Goal: Transaction & Acquisition: Obtain resource

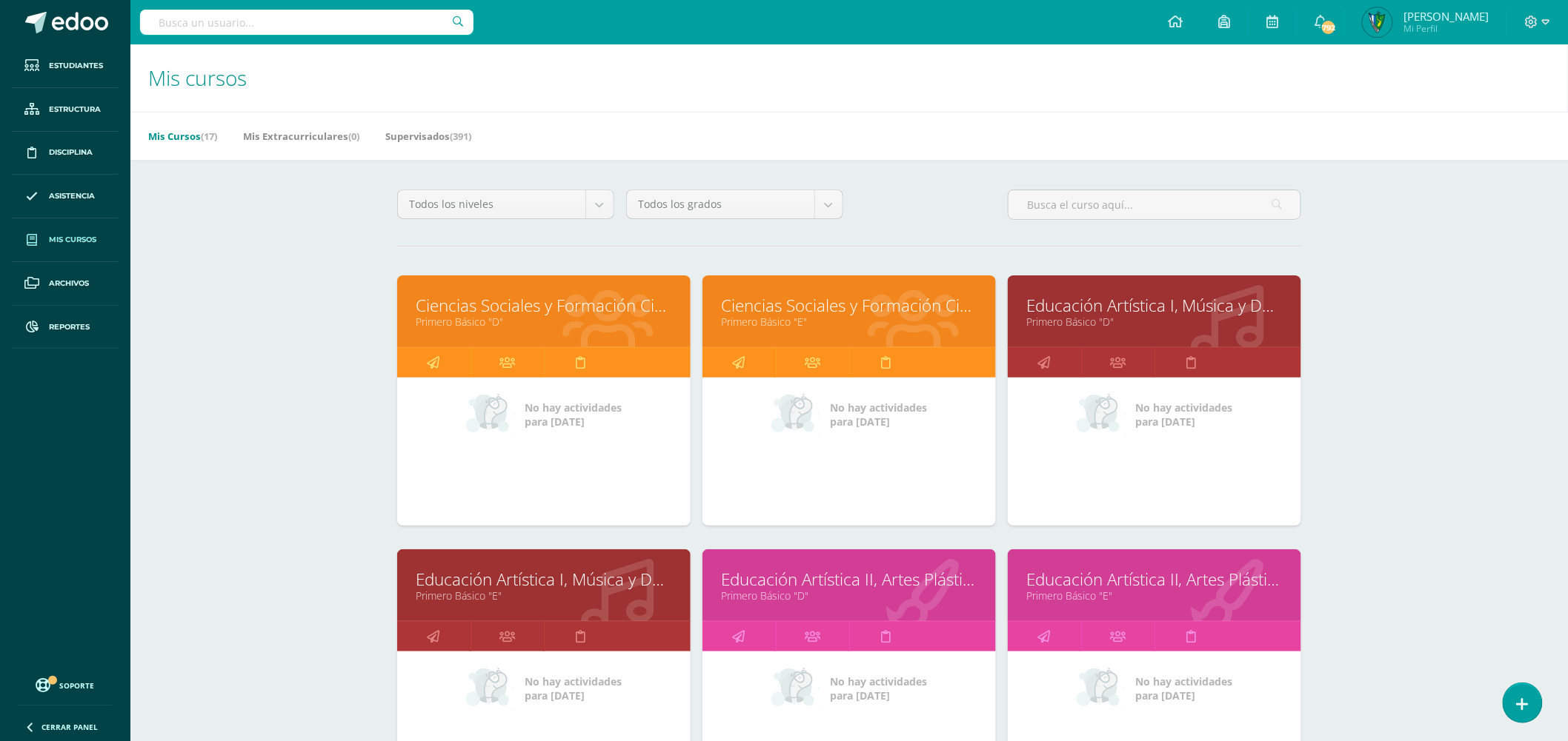
click at [341, 21] on input "text" at bounding box center [306, 22] width 333 height 25
type input "lucky juarez"
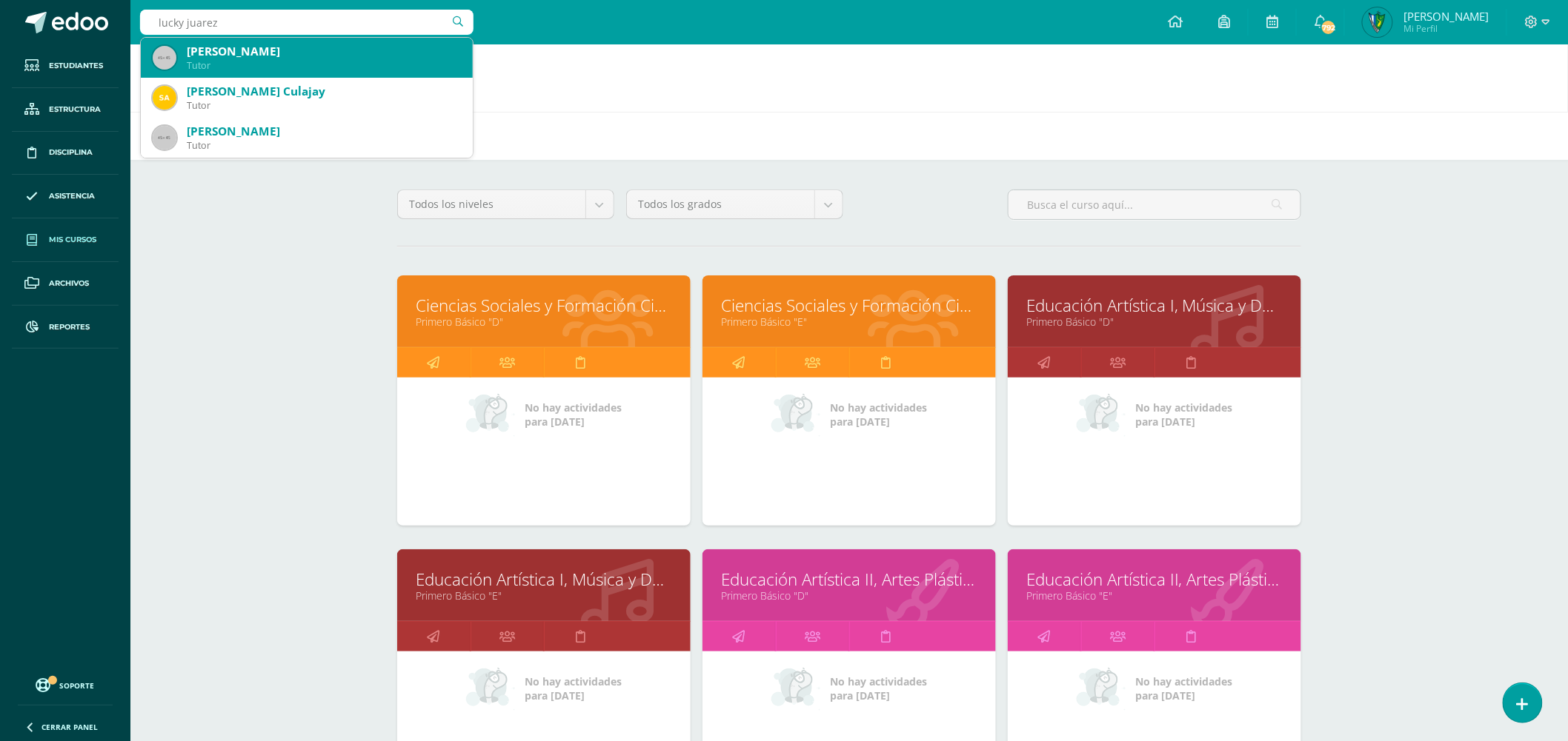
click at [359, 60] on div "Tutor" at bounding box center [323, 65] width 274 height 13
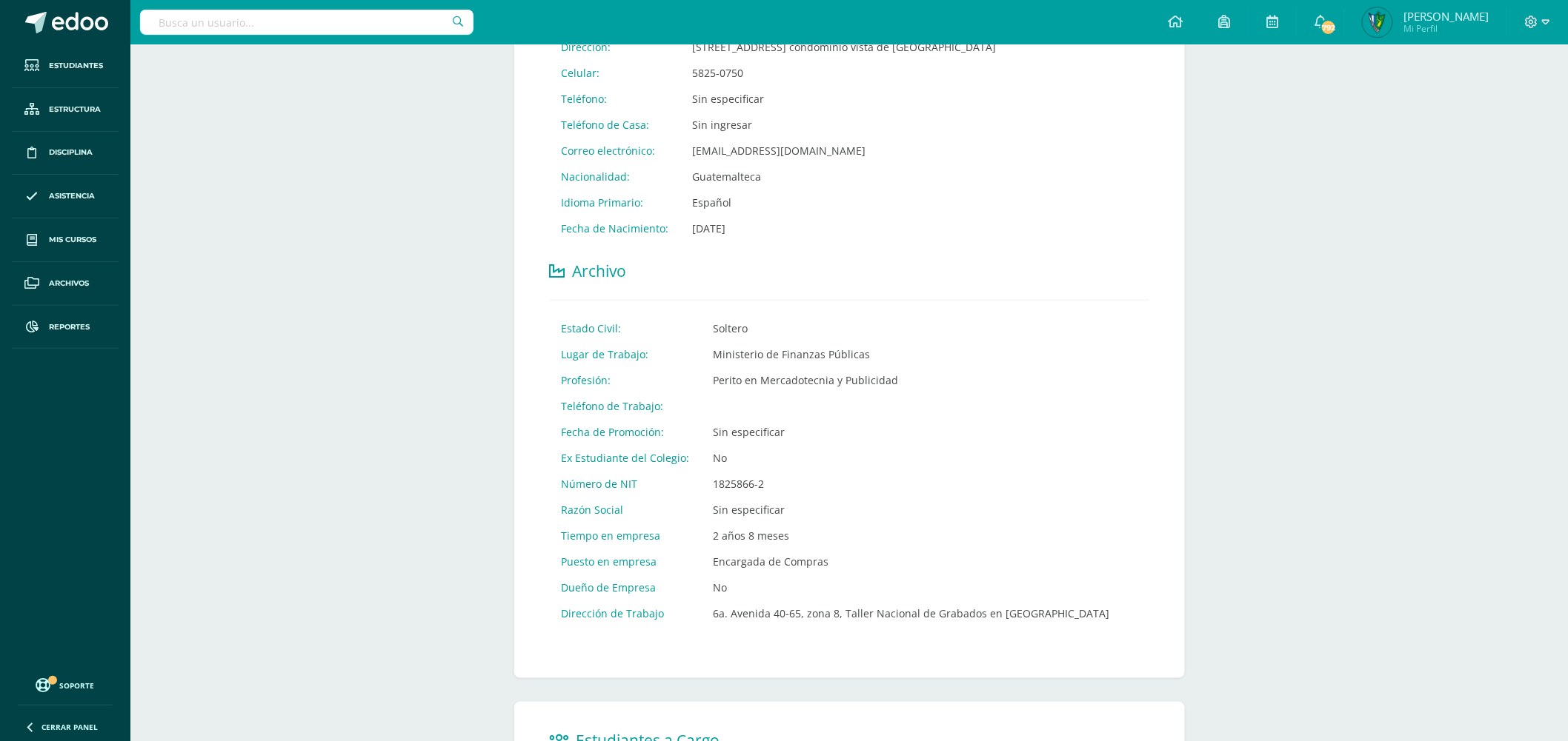
scroll to position [575, 0]
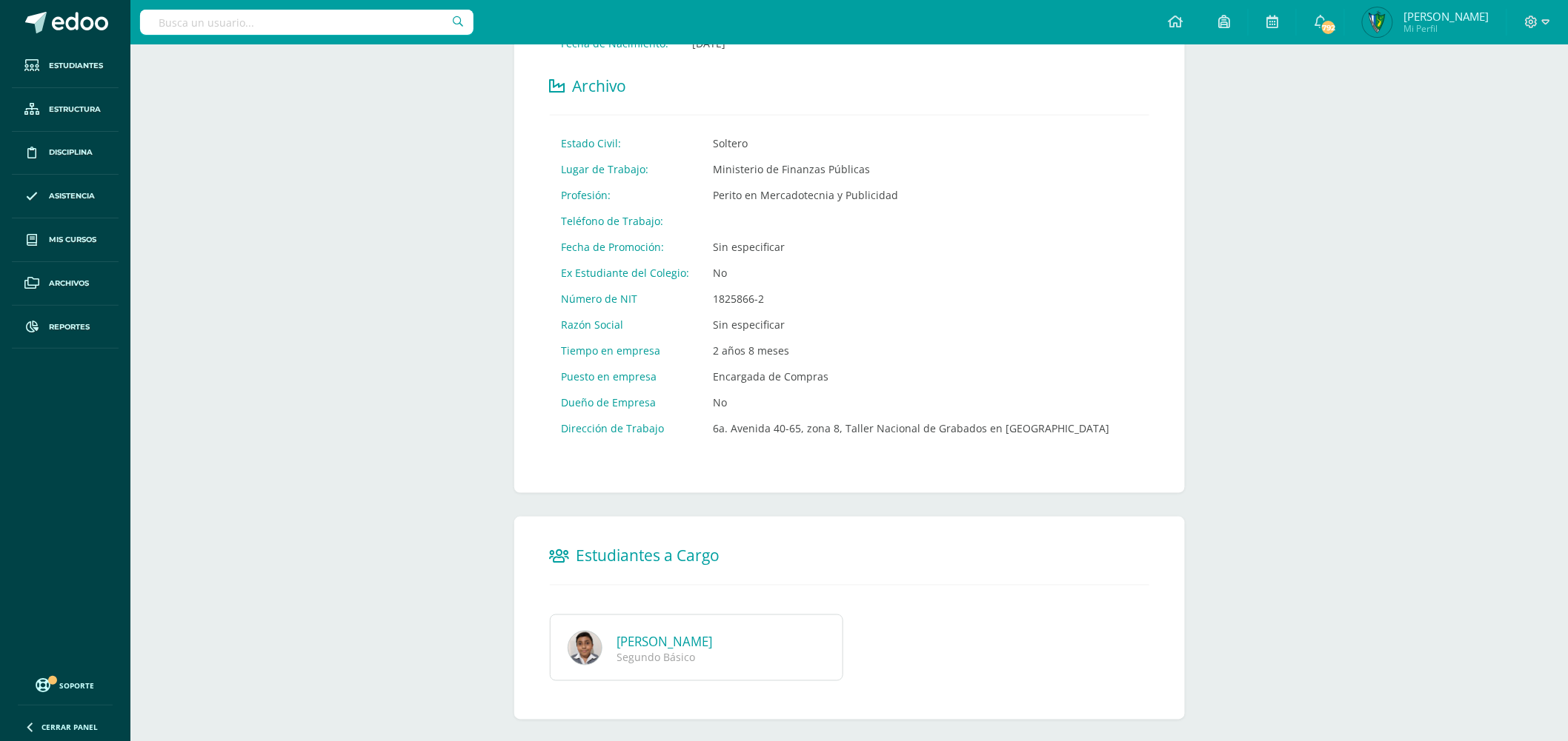
click at [707, 651] on div "Segundo Básico" at bounding box center [717, 658] width 200 height 14
click at [712, 626] on div "Sebastián Alejandro Portillo Juárez Segundo Básico" at bounding box center [697, 648] width 294 height 66
click at [711, 639] on link "[PERSON_NAME]" at bounding box center [665, 642] width 95 height 17
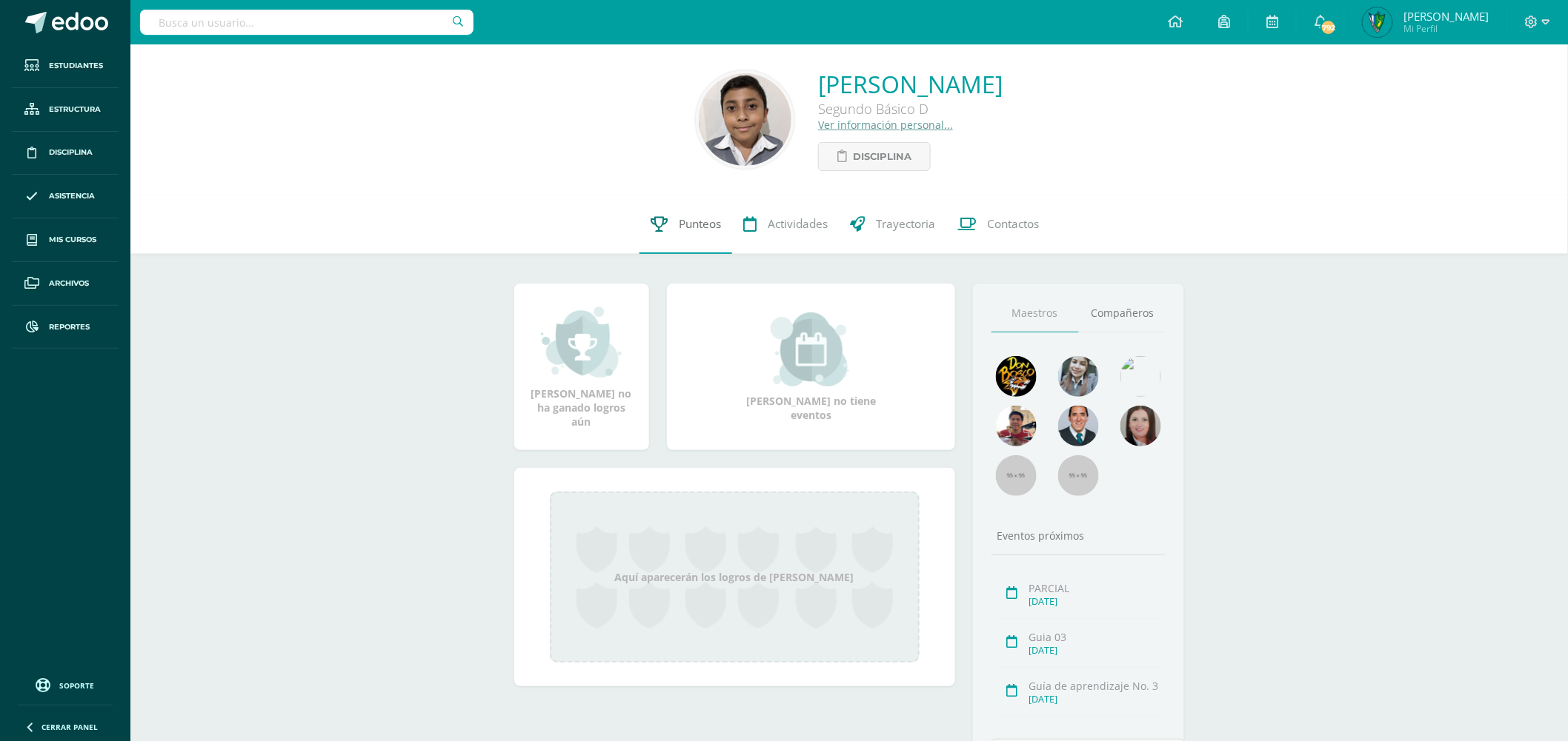
click at [667, 217] on link "Punteos" at bounding box center [685, 224] width 92 height 59
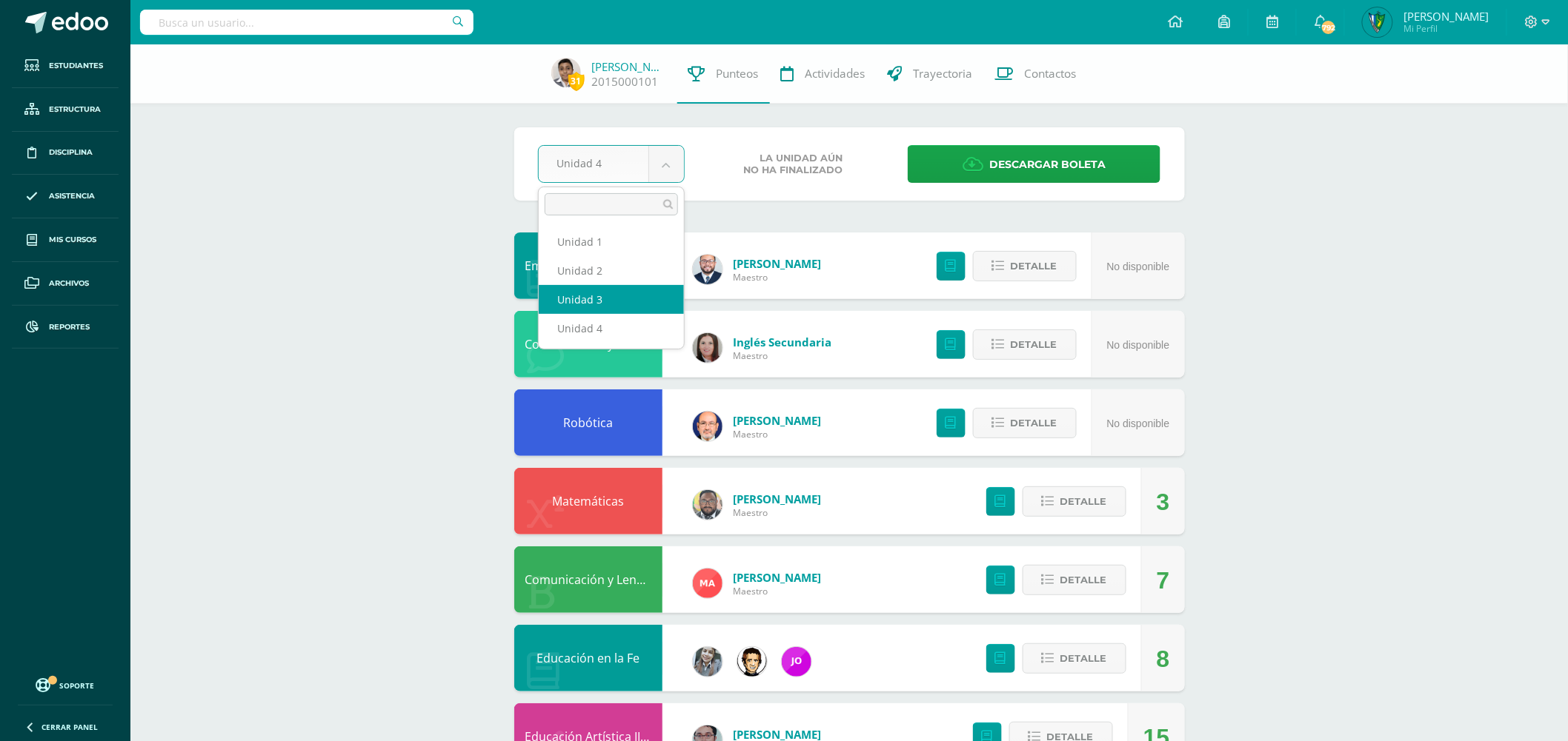
select select "Unidad 3"
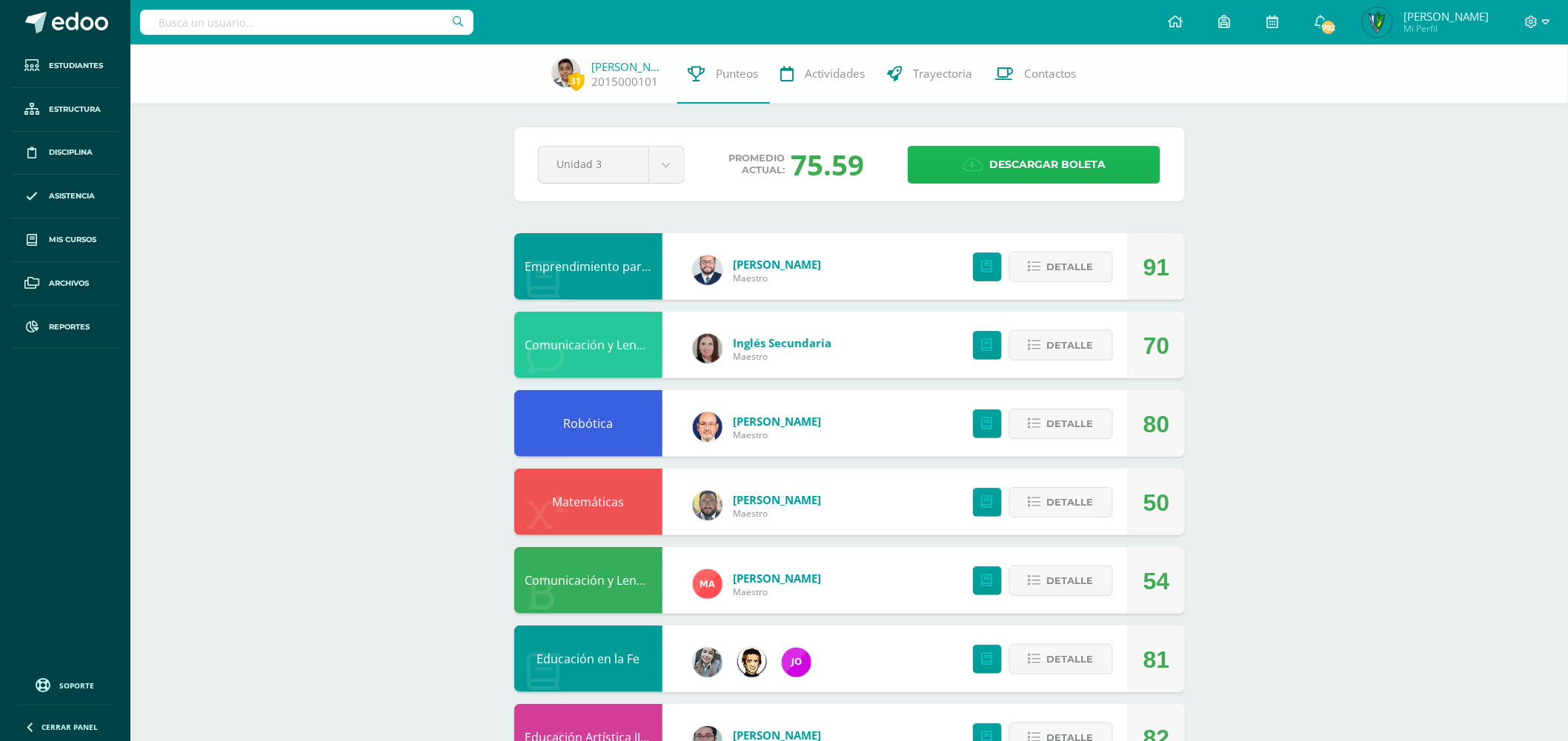
click at [960, 158] on link "Descargar boleta" at bounding box center [1033, 165] width 252 height 38
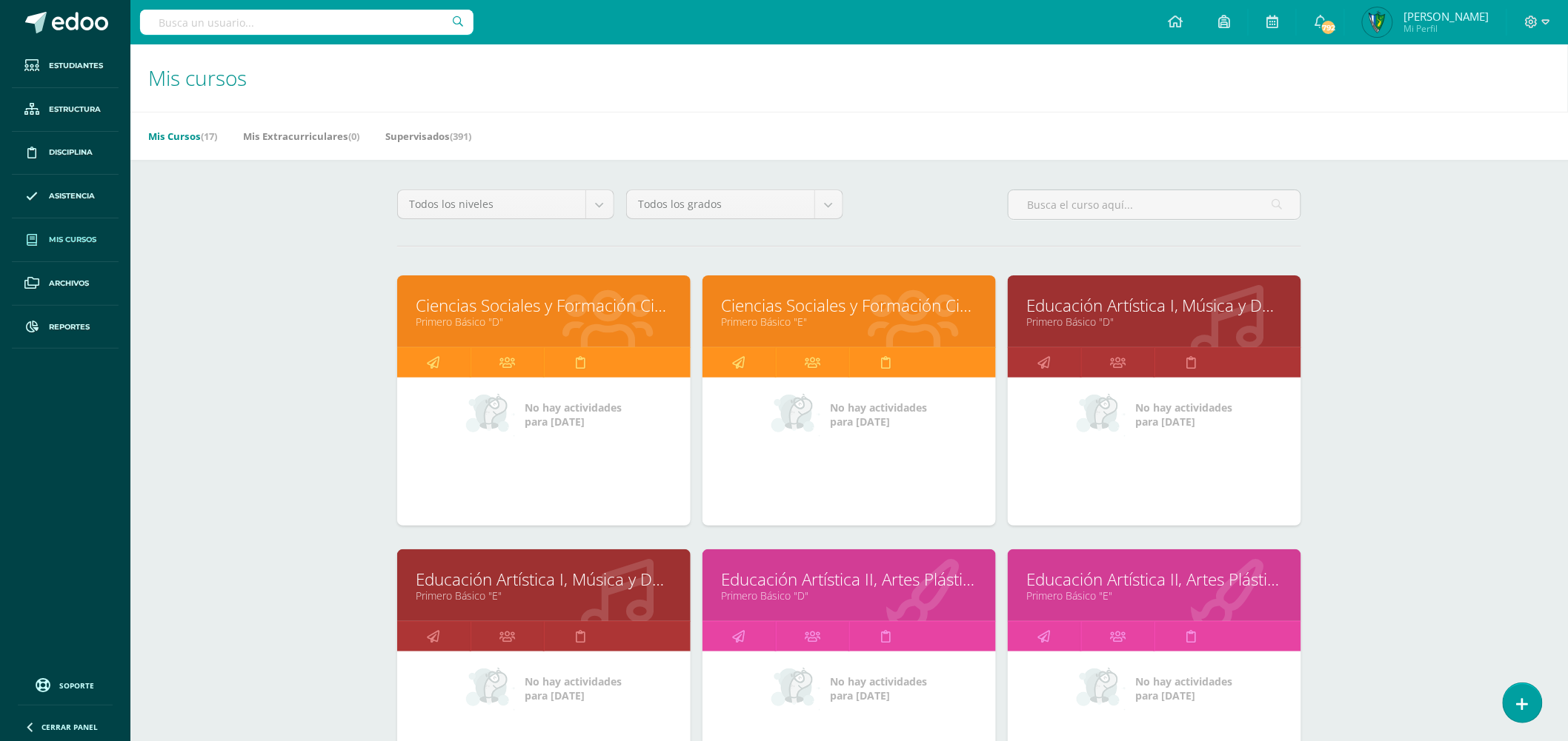
click at [277, 13] on input "text" at bounding box center [306, 22] width 333 height 25
click at [382, 22] on input "text" at bounding box center [306, 22] width 333 height 25
paste input "[PERSON_NAME], [PERSON_NAME]"
type input "[PERSON_NAME], [PERSON_NAME]"
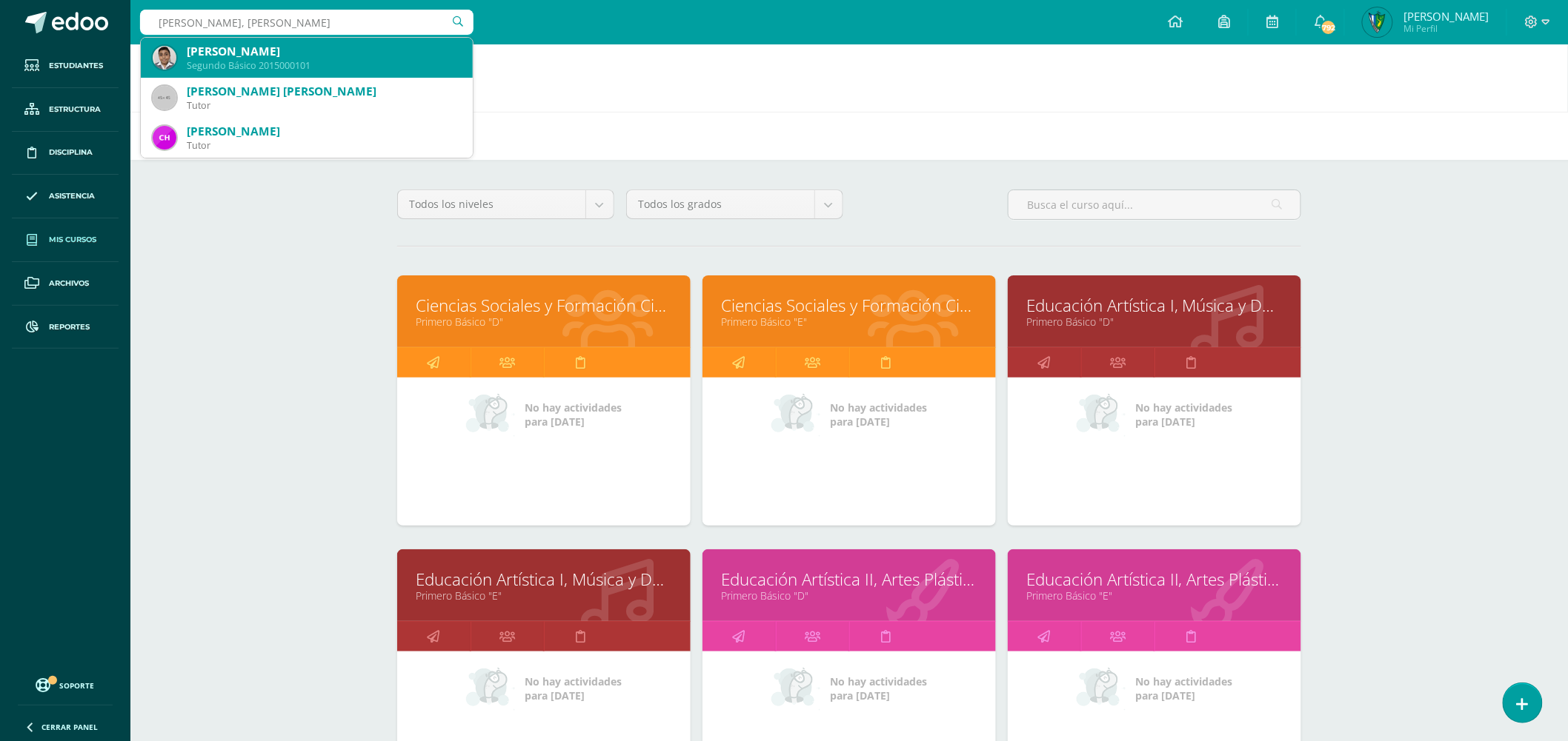
click at [357, 56] on div "[PERSON_NAME]" at bounding box center [323, 51] width 274 height 15
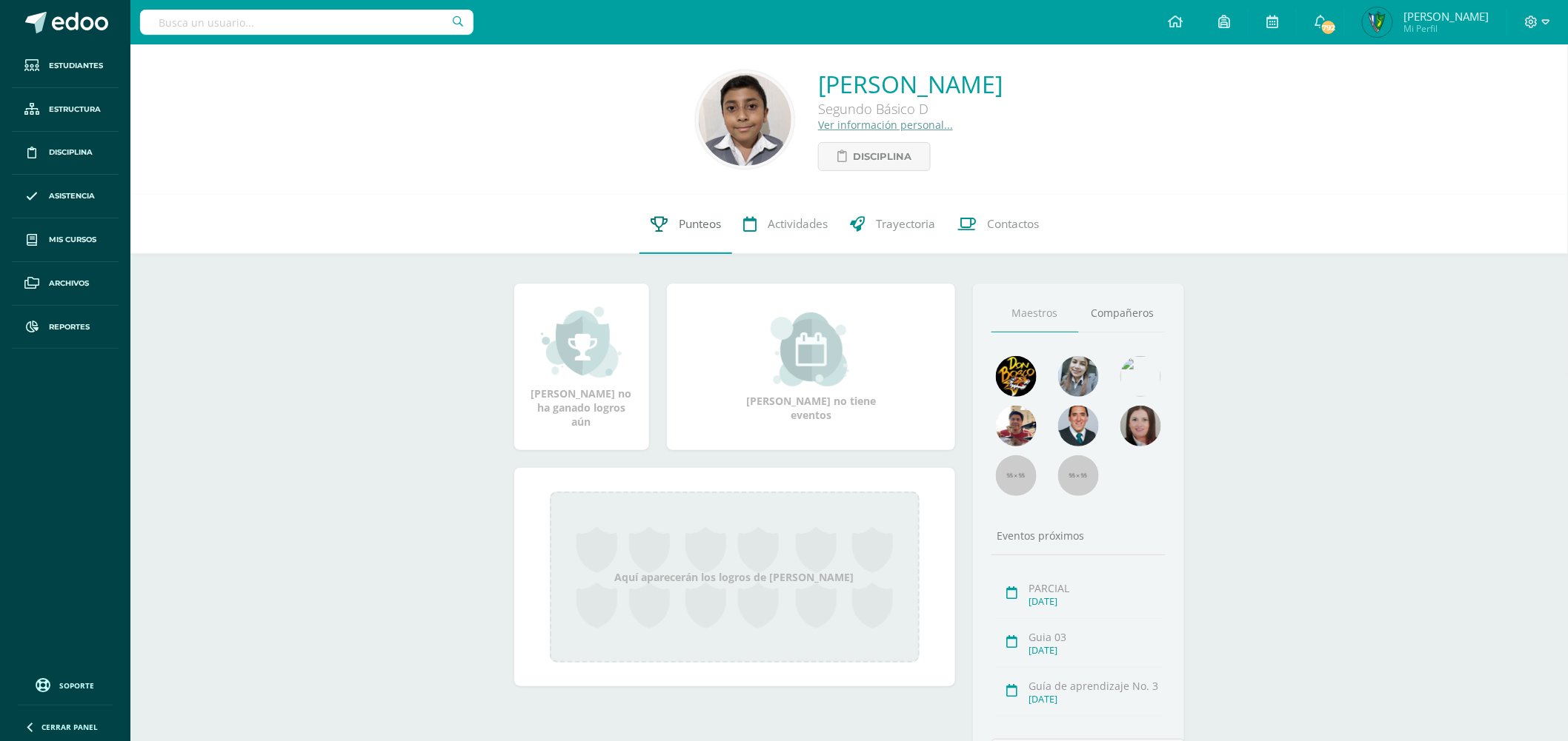
click at [683, 234] on link "Punteos" at bounding box center [685, 224] width 92 height 59
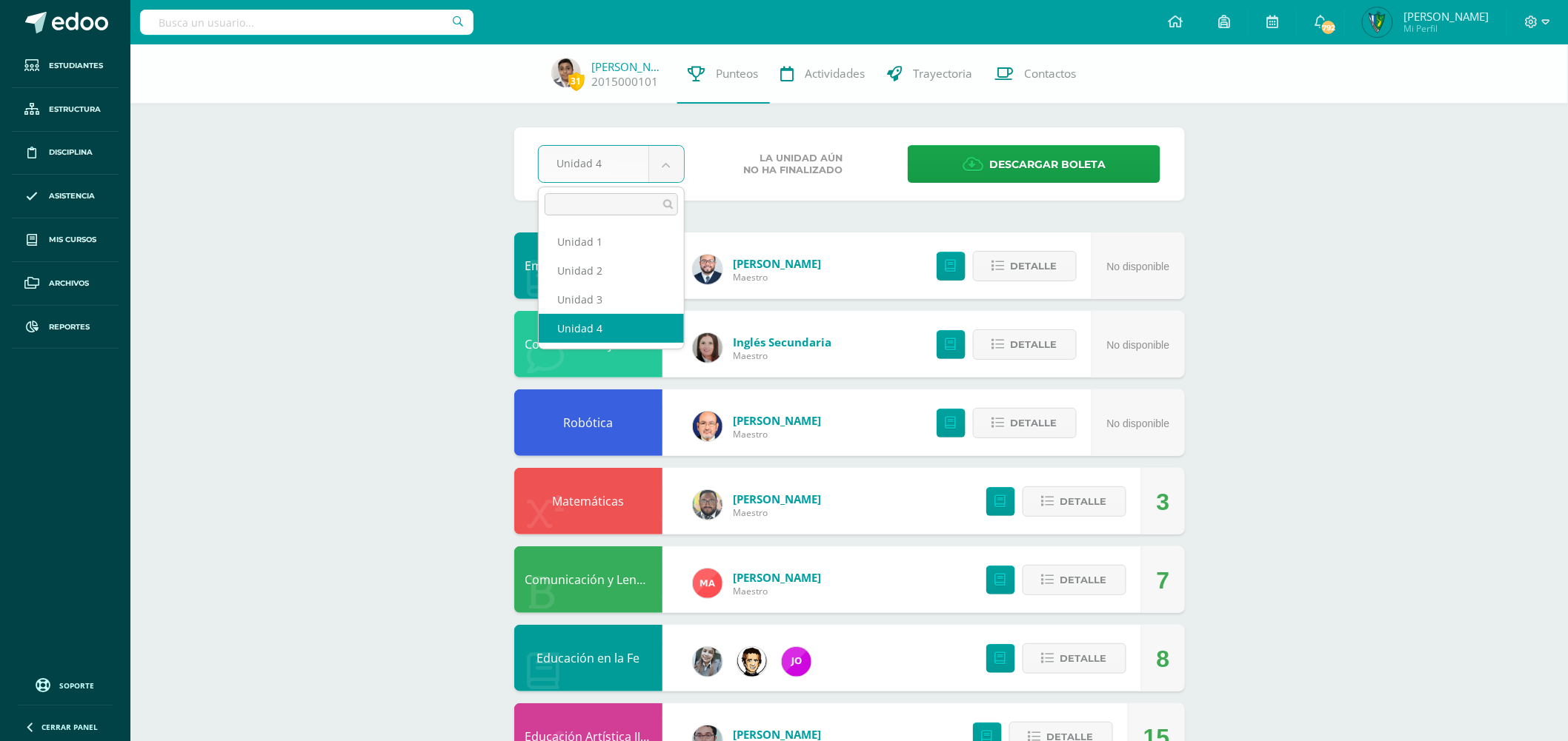
select select "Unidad 2"
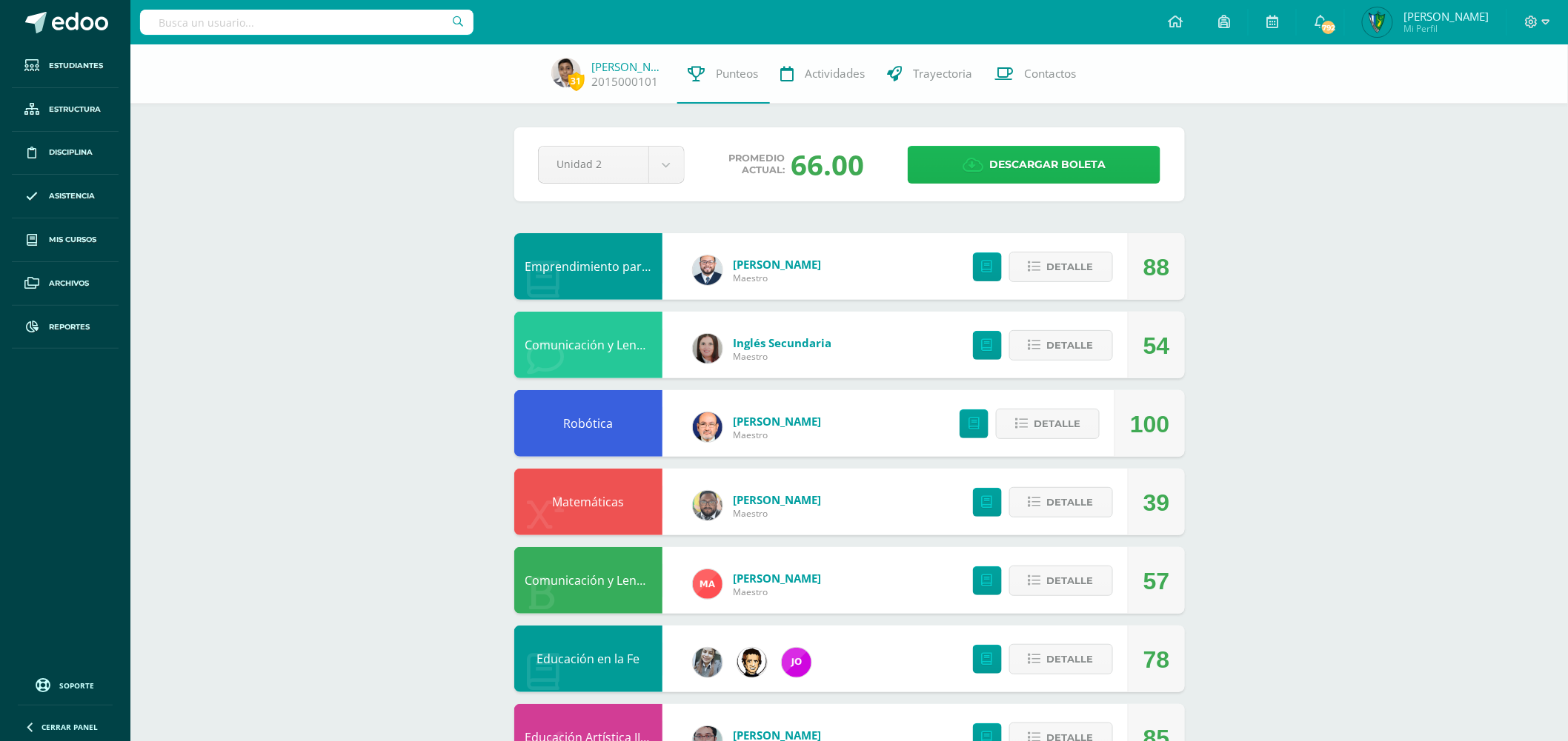
click at [952, 173] on link "Descargar boleta" at bounding box center [1033, 165] width 252 height 38
select select "Unidad 4"
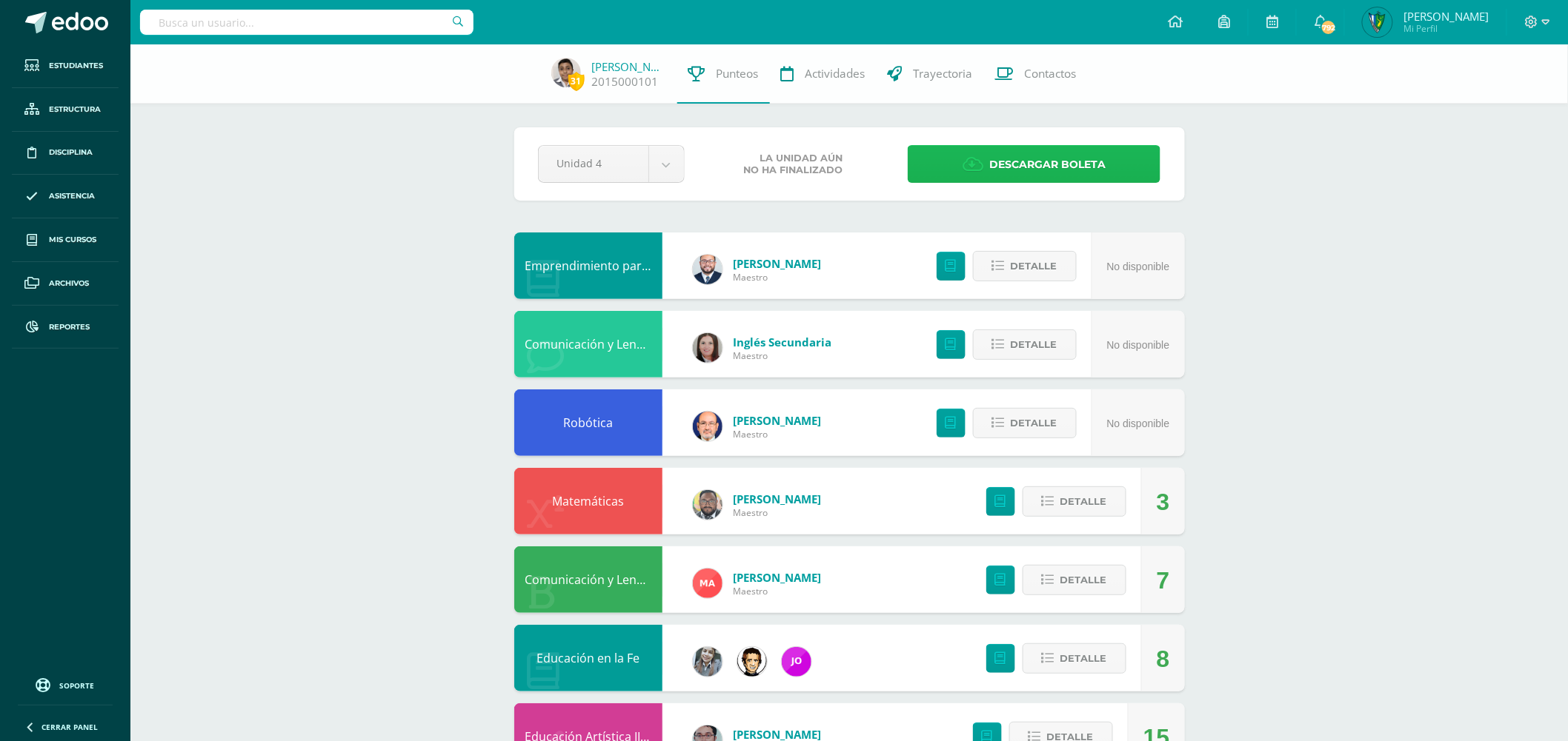
click at [1084, 168] on span "Descargar boleta" at bounding box center [1047, 164] width 117 height 36
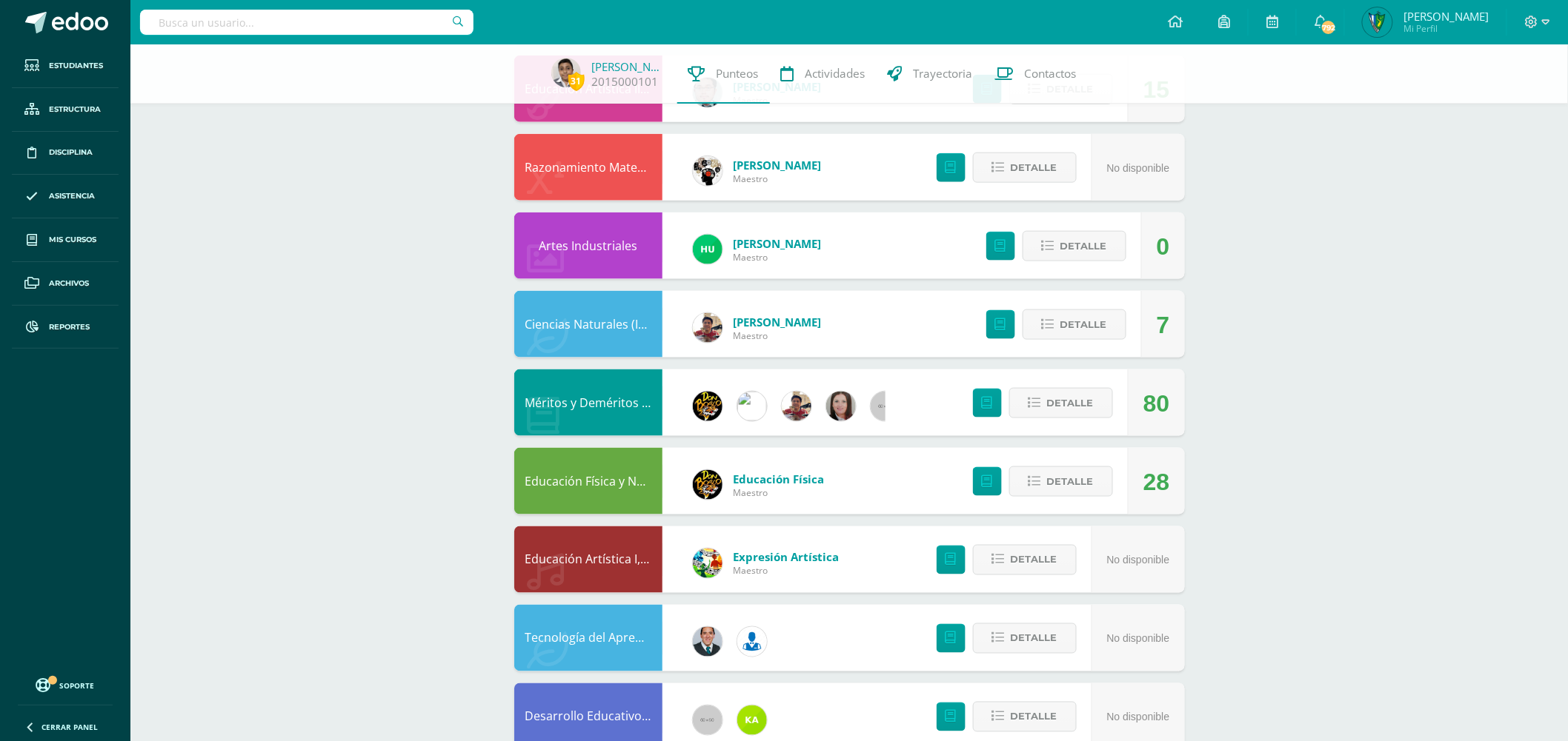
scroll to position [658, 0]
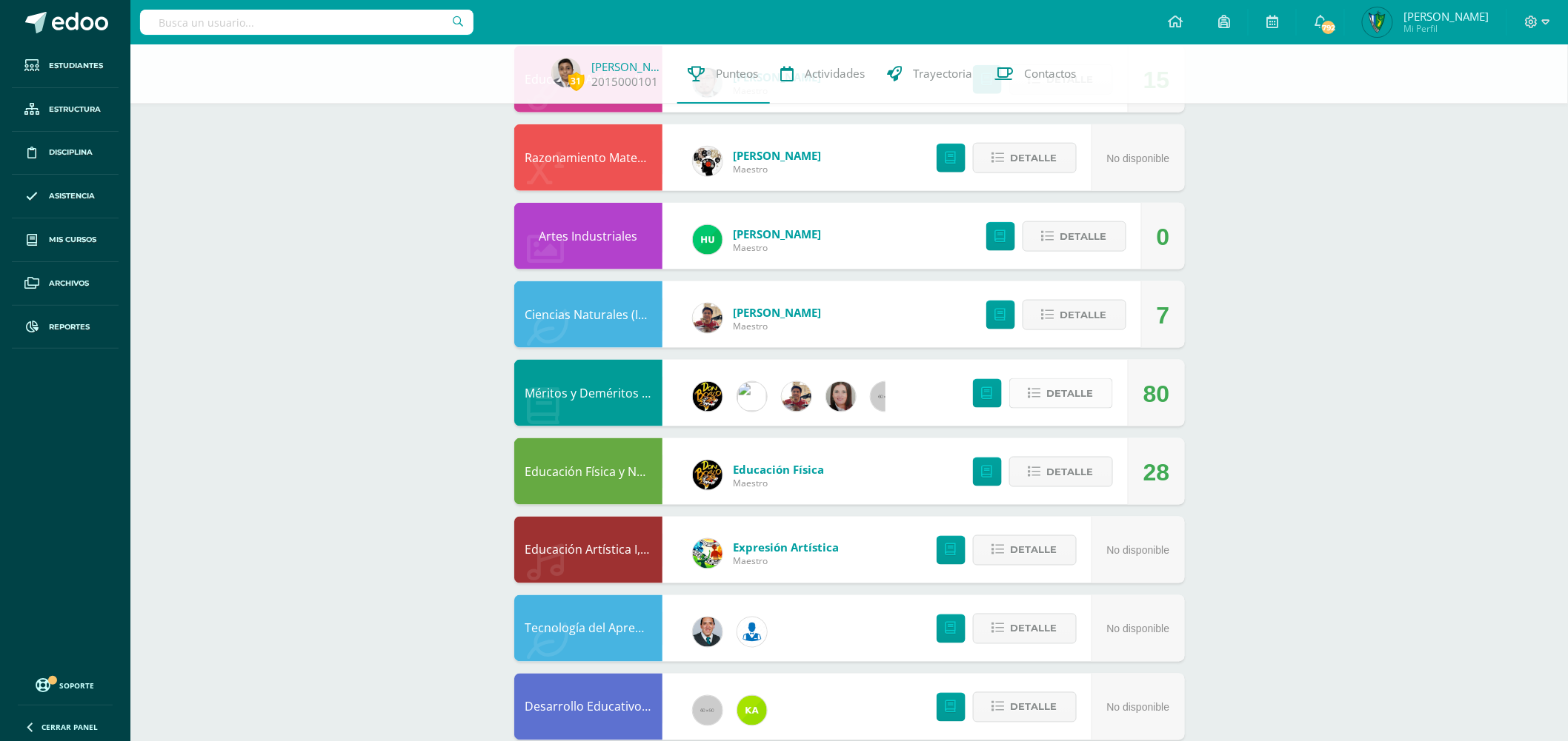
click at [1082, 394] on span "Detalle" at bounding box center [1070, 393] width 47 height 28
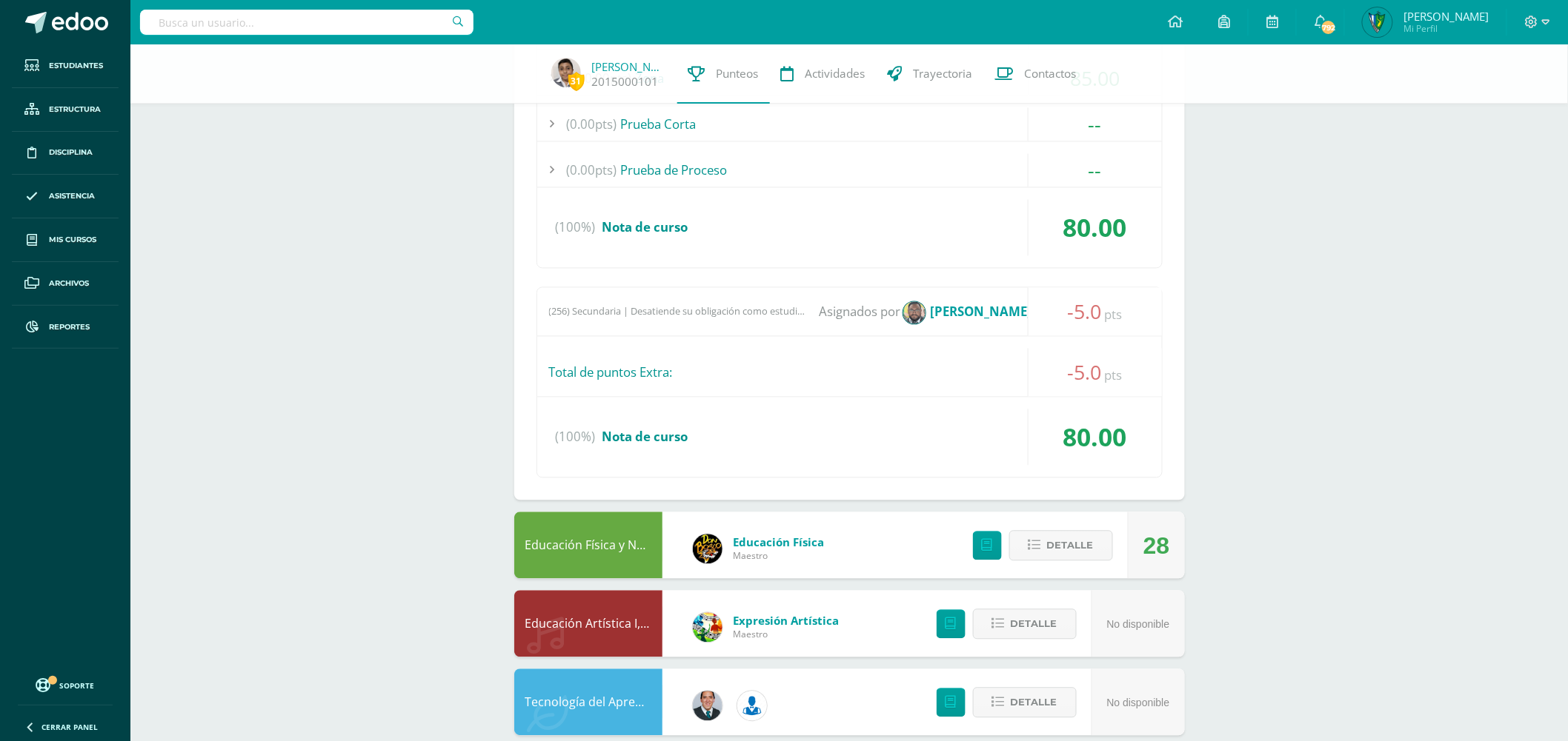
scroll to position [1069, 0]
